Goal: Obtain resource: Download file/media

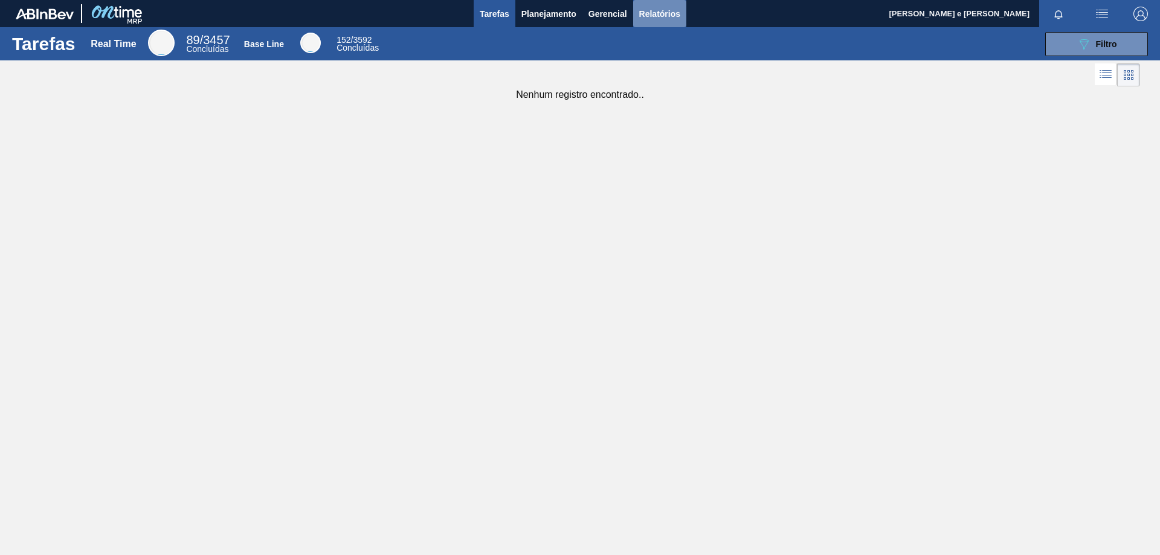
click at [662, 13] on span "Relatórios" at bounding box center [659, 14] width 41 height 15
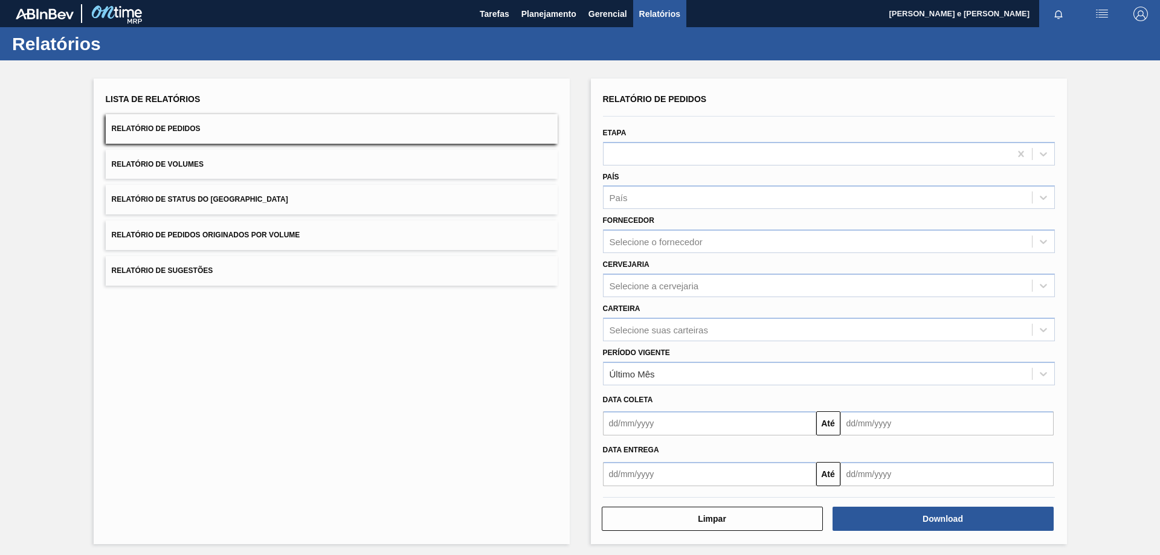
click at [254, 132] on button "Relatório de Pedidos" at bounding box center [332, 129] width 452 height 30
click at [655, 204] on div "País" at bounding box center [818, 198] width 428 height 18
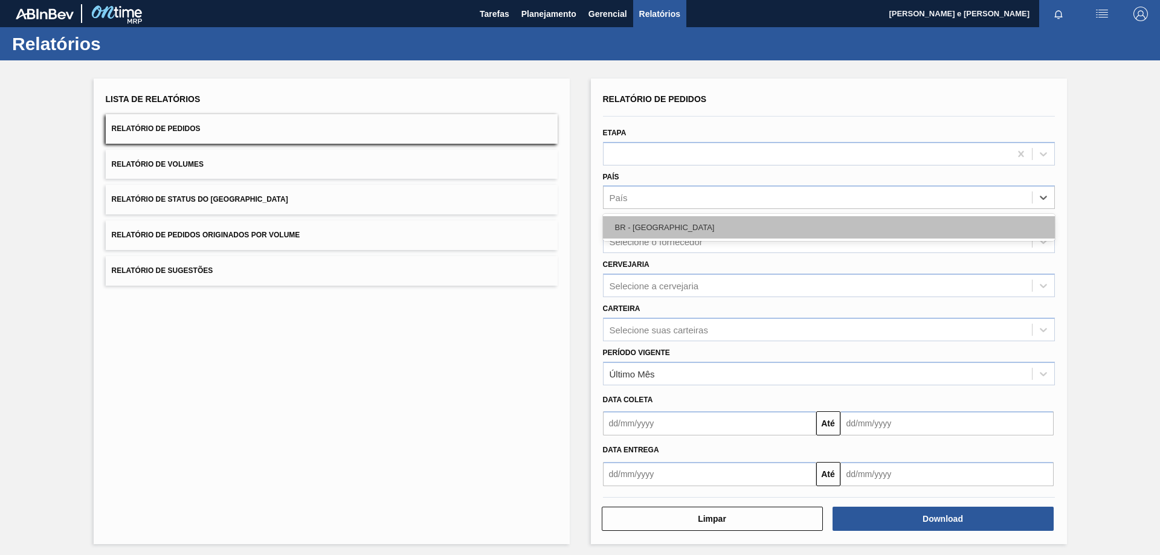
click at [655, 227] on div "BR - [GEOGRAPHIC_DATA]" at bounding box center [829, 227] width 452 height 22
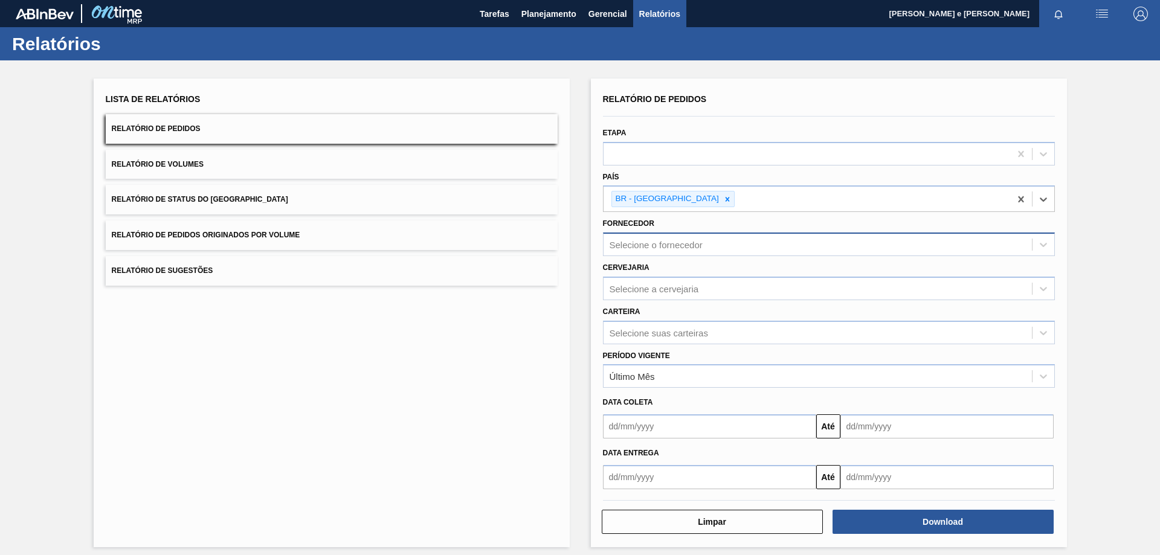
click at [660, 246] on div "Selecione o fornecedor" at bounding box center [656, 245] width 93 height 10
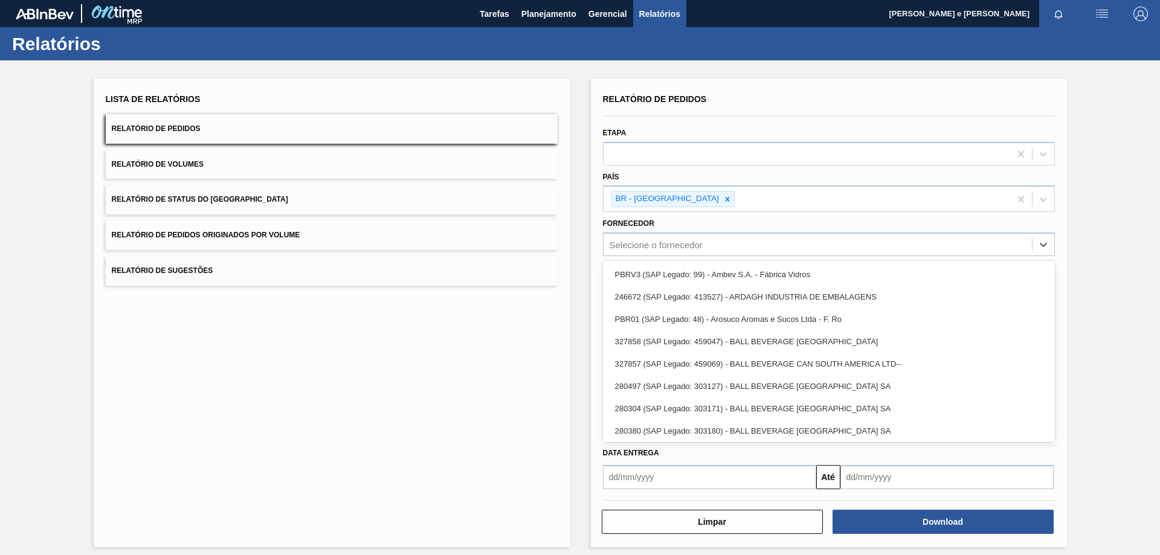
click at [570, 222] on div "Lista de Relatórios Relatório de Pedidos Relatório de Volumes Relatório de Stat…" at bounding box center [580, 311] width 1160 height 502
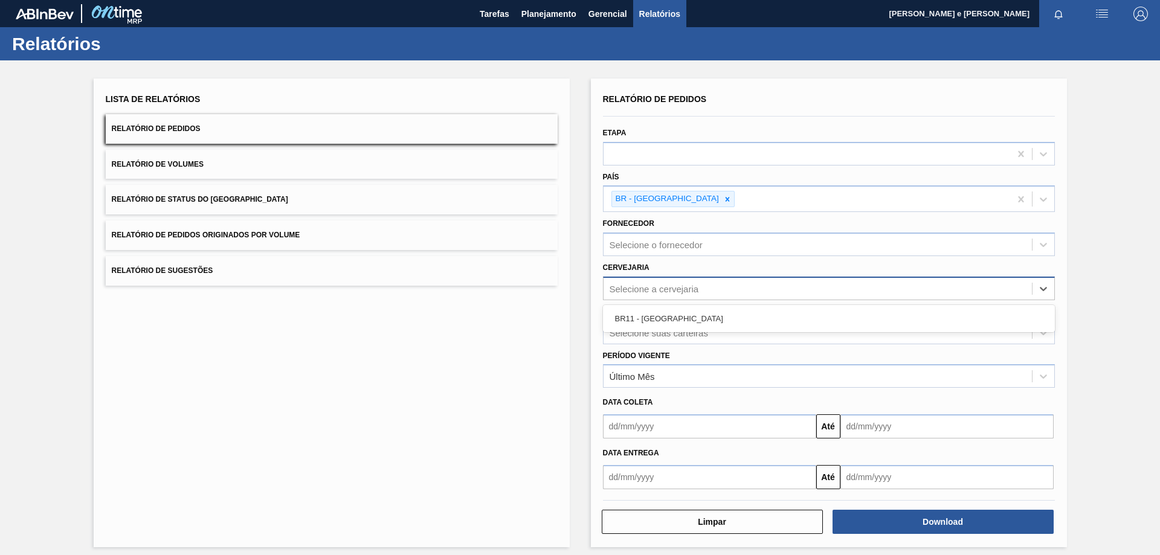
click at [661, 291] on div "Selecione a cervejaria" at bounding box center [654, 288] width 89 height 10
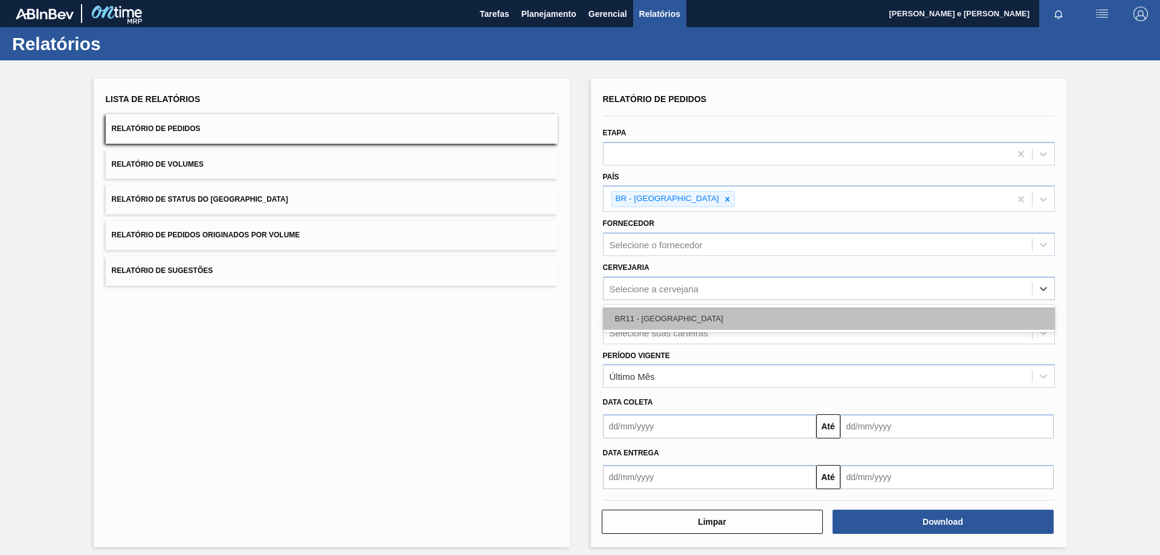
click at [657, 322] on div "BR11 - [GEOGRAPHIC_DATA]" at bounding box center [829, 319] width 452 height 22
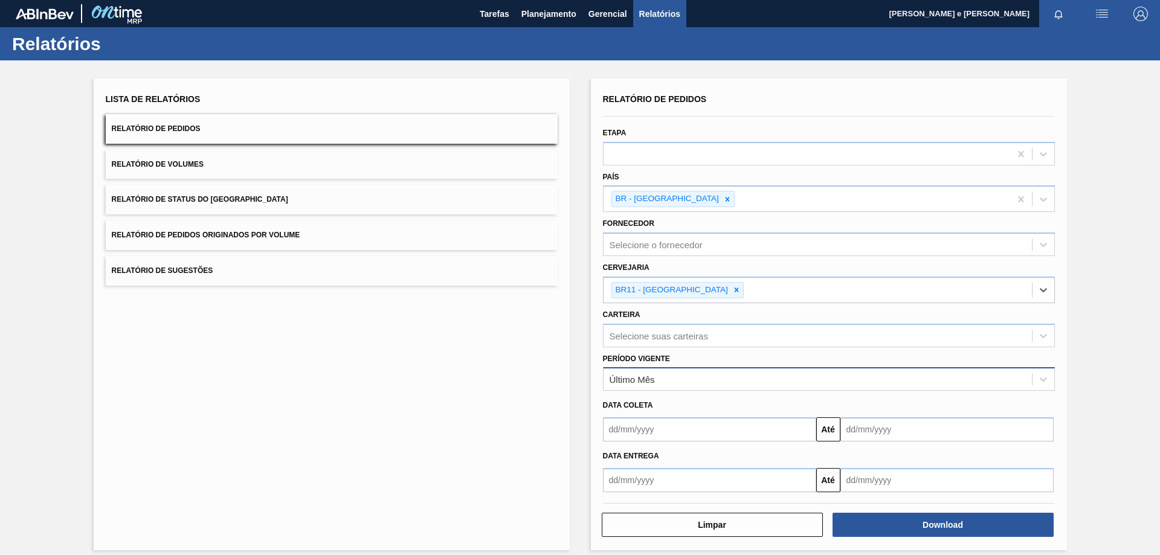
scroll to position [10, 0]
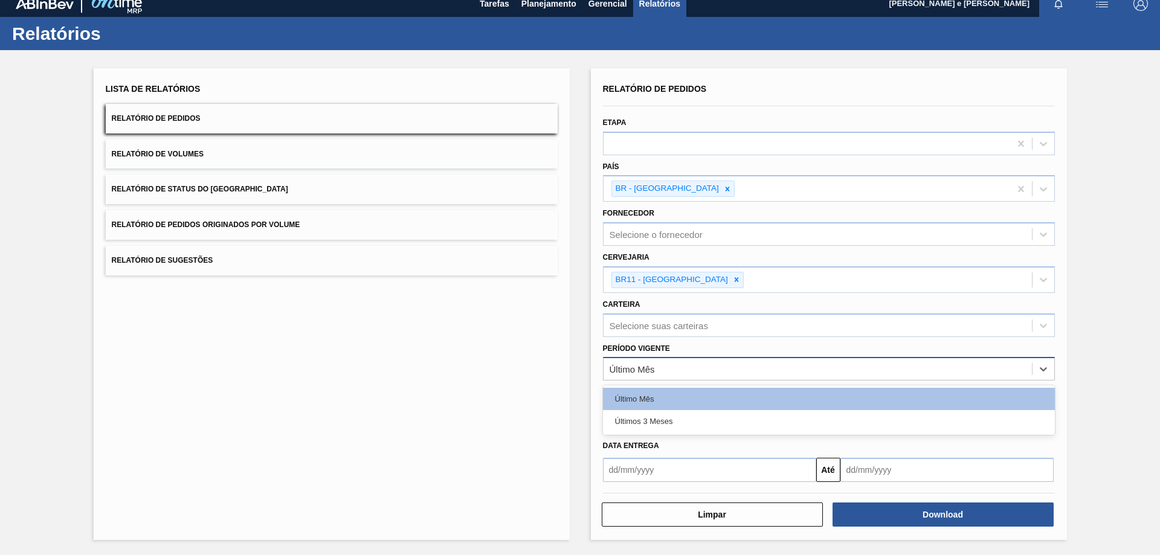
click at [631, 373] on div "Último Mês" at bounding box center [632, 369] width 45 height 10
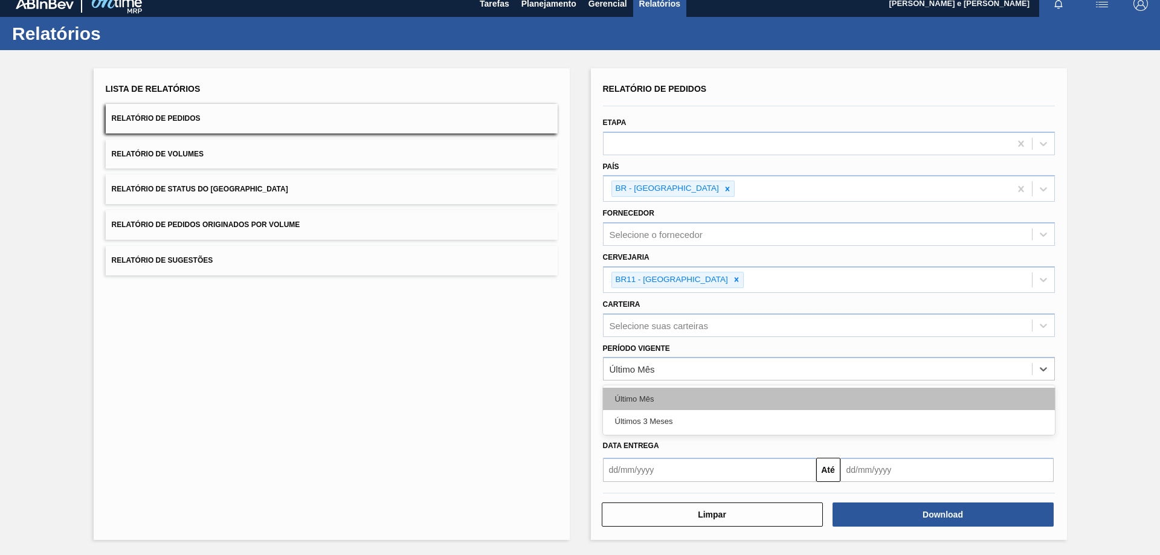
click at [628, 396] on div "Último Mês" at bounding box center [829, 399] width 452 height 22
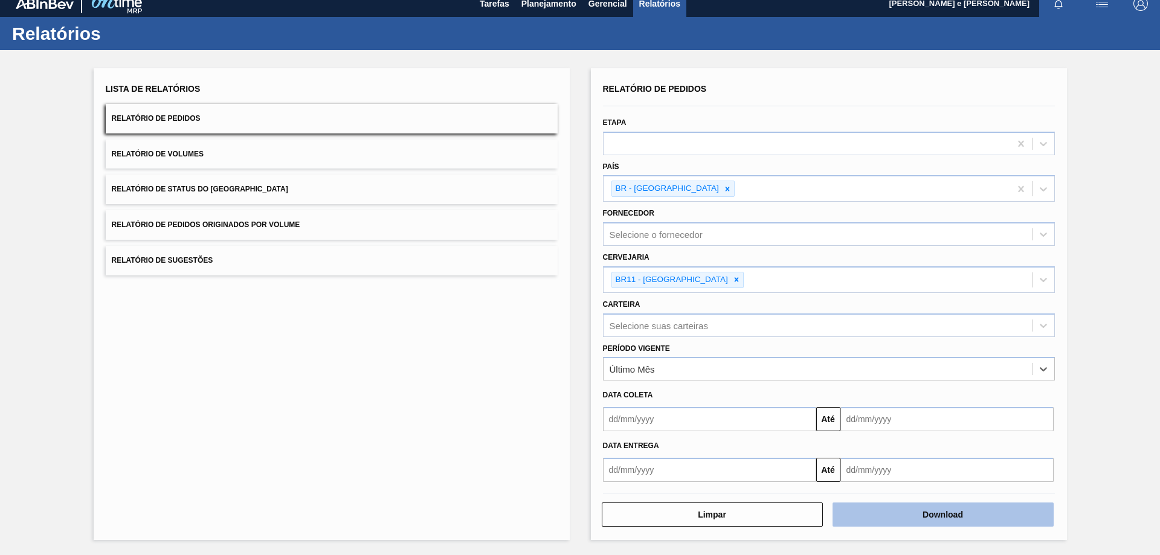
click at [948, 519] on button "Download" at bounding box center [943, 515] width 221 height 24
